Goal: Information Seeking & Learning: Check status

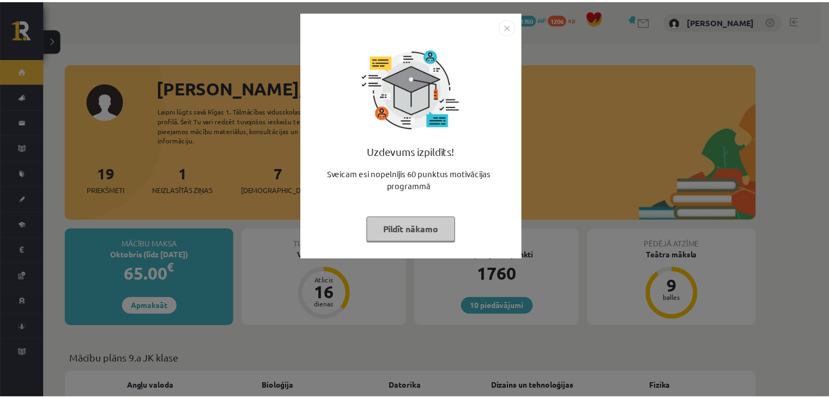
scroll to position [145, 0]
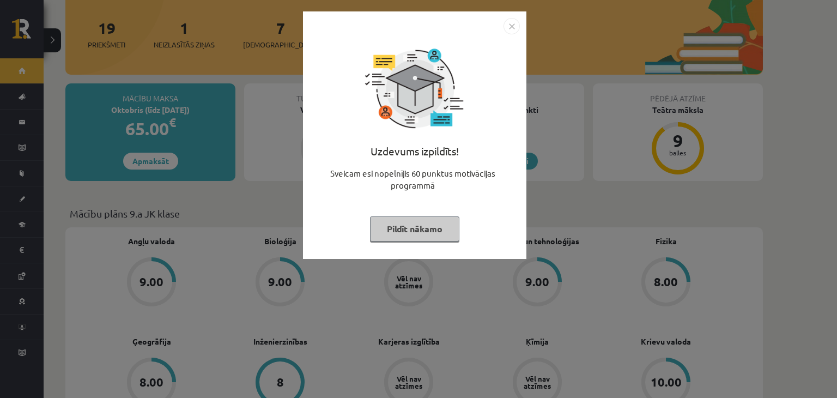
click at [411, 229] on button "Pildīt nākamo" at bounding box center [414, 228] width 89 height 25
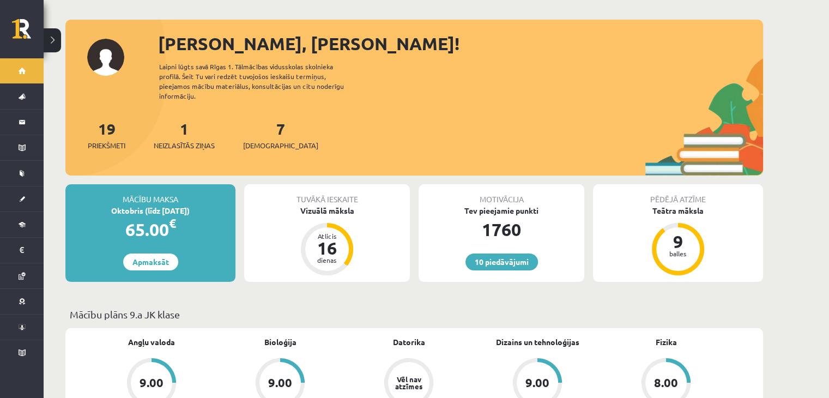
scroll to position [0, 0]
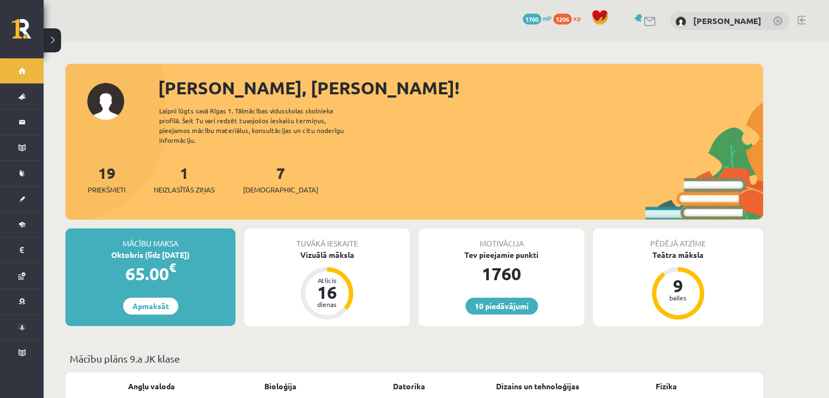
click at [643, 21] on link at bounding box center [649, 21] width 13 height 9
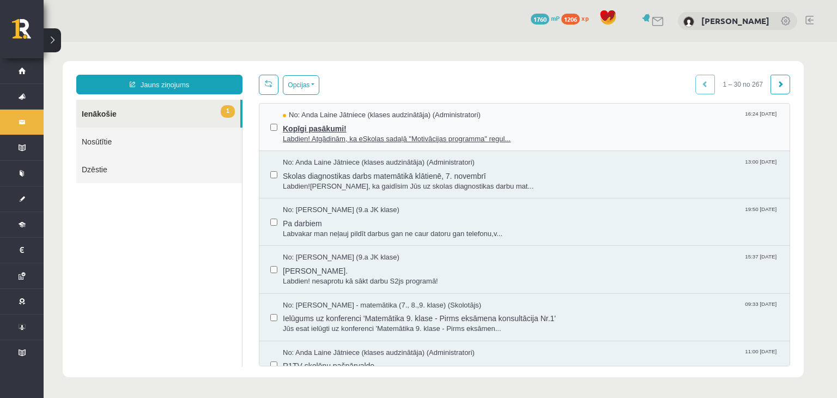
click at [329, 138] on span "Labdien! Atgādinām, ka eSkolas sadaļā "Motivācijas programma" regul..." at bounding box center [531, 139] width 496 height 10
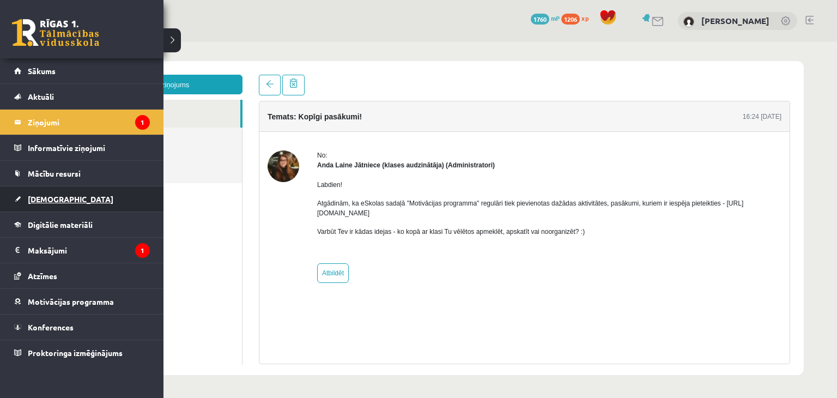
click at [46, 197] on span "[DEMOGRAPHIC_DATA]" at bounding box center [71, 199] width 86 height 10
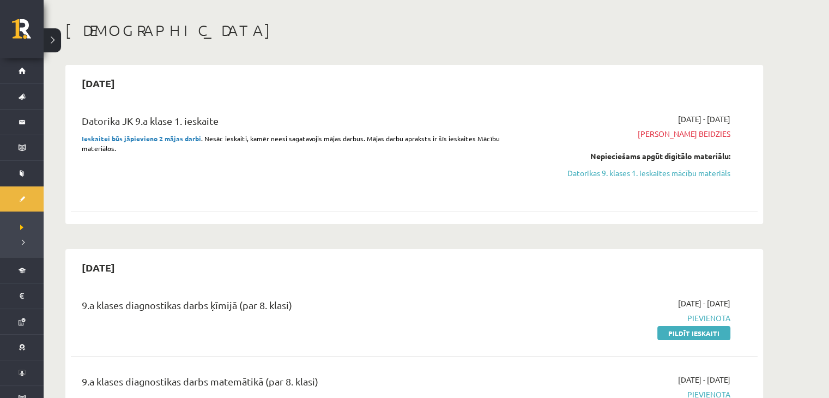
scroll to position [145, 0]
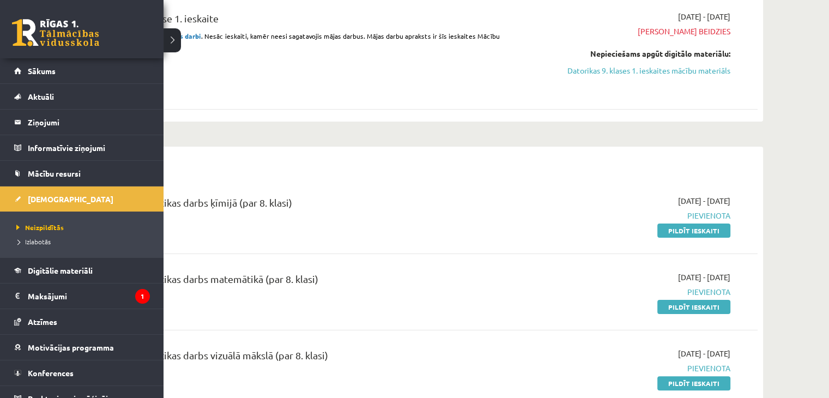
click at [42, 232] on li "Neizpildītās" at bounding box center [83, 227] width 139 height 14
click at [39, 242] on span "Izlabotās" at bounding box center [32, 241] width 37 height 9
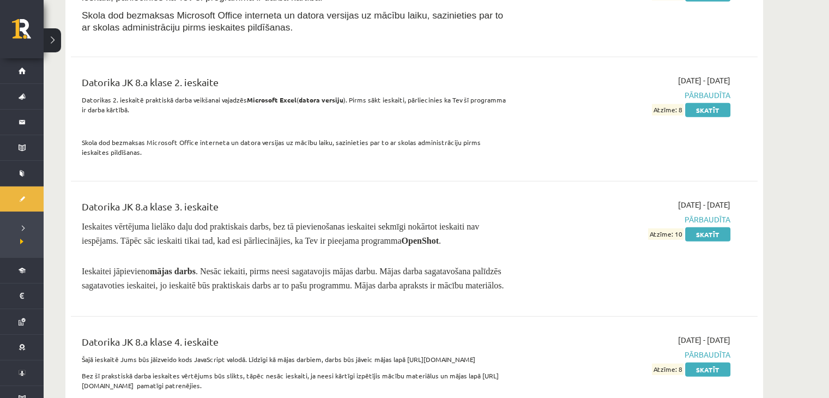
drag, startPoint x: 421, startPoint y: 215, endPoint x: 447, endPoint y: 331, distance: 119.5
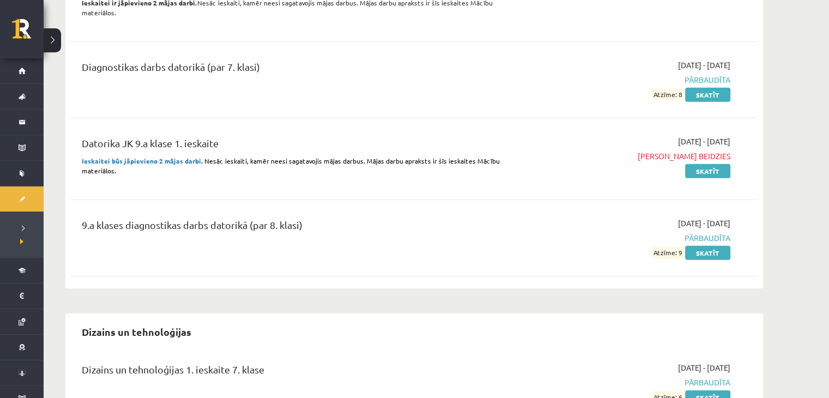
drag, startPoint x: 449, startPoint y: 332, endPoint x: 505, endPoint y: 423, distance: 107.2
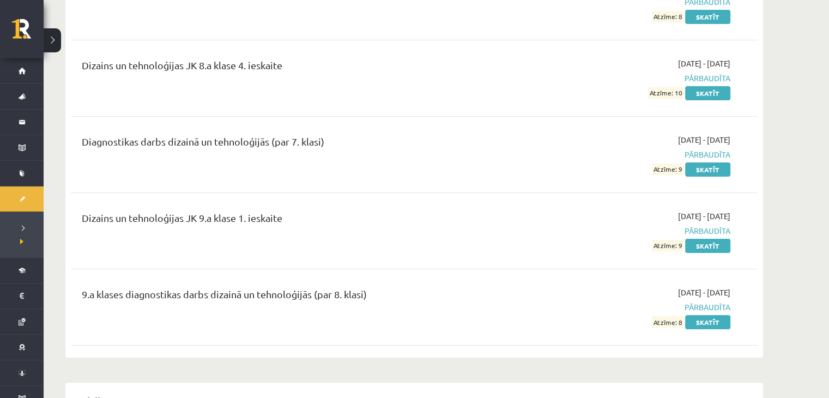
scroll to position [4311, 0]
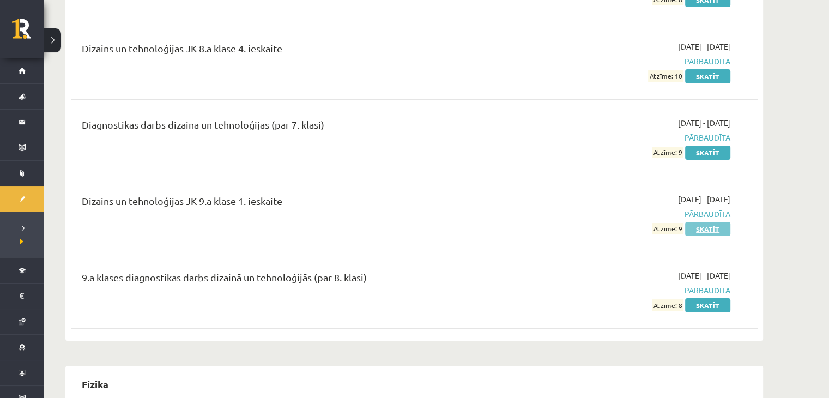
click at [705, 222] on link "Skatīt" at bounding box center [707, 229] width 45 height 14
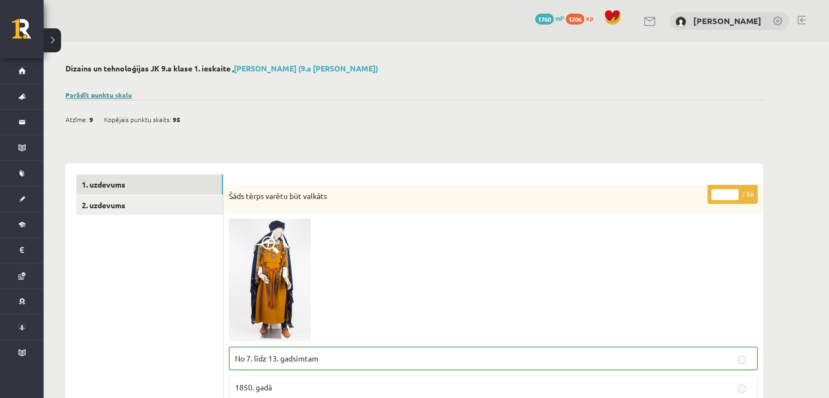
click at [94, 93] on link "Parādīt punktu skalu" at bounding box center [98, 94] width 66 height 9
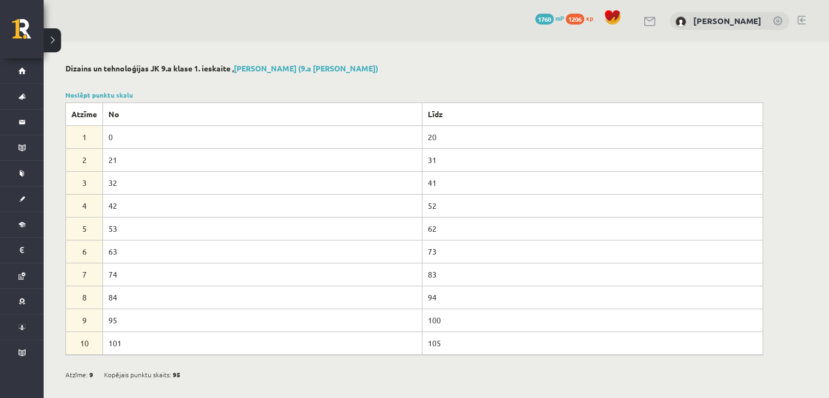
click at [103, 99] on div "Noslēpt punktu skalu Atzīme No Līdz 1 0 20 2 21 31 3 32 41 4 42 52 5 53 62 6 63…" at bounding box center [413, 222] width 697 height 265
click at [111, 96] on link "Noslēpt punktu skalu" at bounding box center [99, 94] width 68 height 9
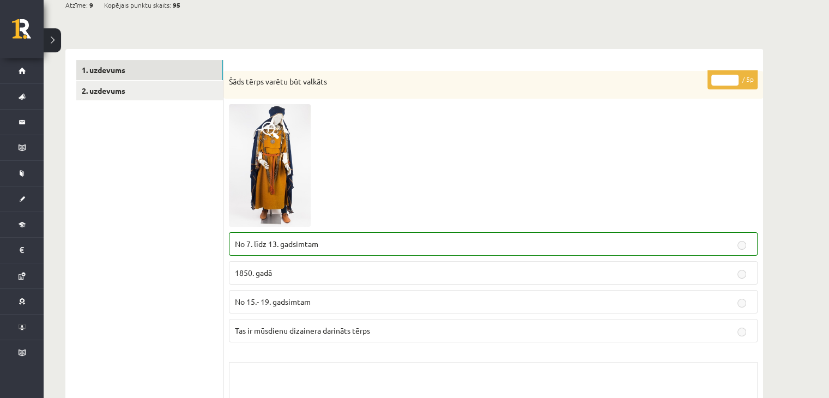
scroll to position [145, 0]
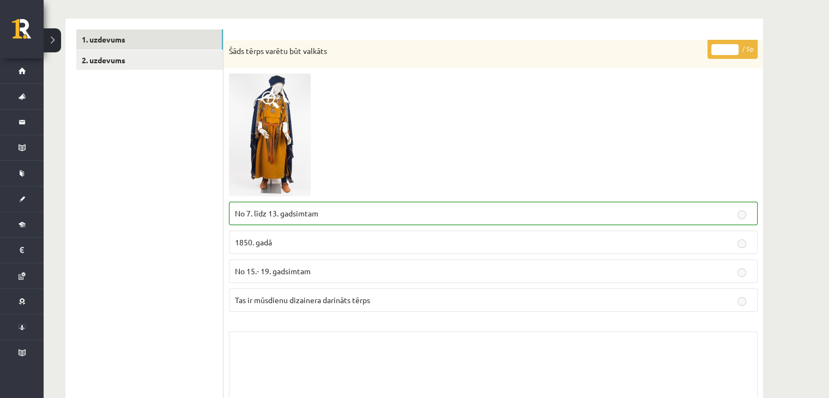
click at [660, 126] on div at bounding box center [493, 135] width 528 height 123
drag, startPoint x: 168, startPoint y: 273, endPoint x: 100, endPoint y: 179, distance: 115.5
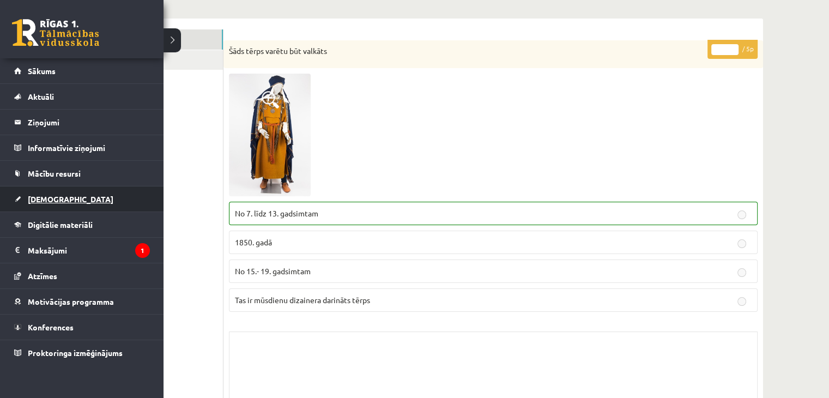
click at [52, 204] on link "[DEMOGRAPHIC_DATA]" at bounding box center [82, 198] width 136 height 25
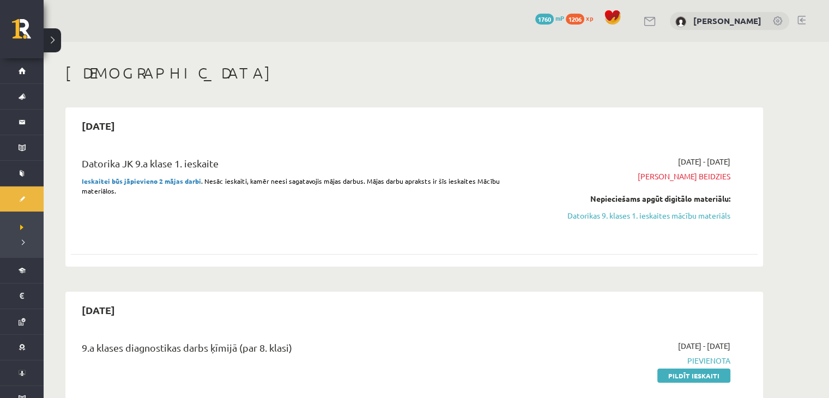
click at [690, 177] on span "[PERSON_NAME] beidzies" at bounding box center [627, 175] width 205 height 11
click at [679, 176] on span "[PERSON_NAME] beidzies" at bounding box center [627, 175] width 205 height 11
click at [704, 348] on span "[DATE] - [DATE]" at bounding box center [704, 345] width 52 height 11
